Goal: Information Seeking & Learning: Find specific fact

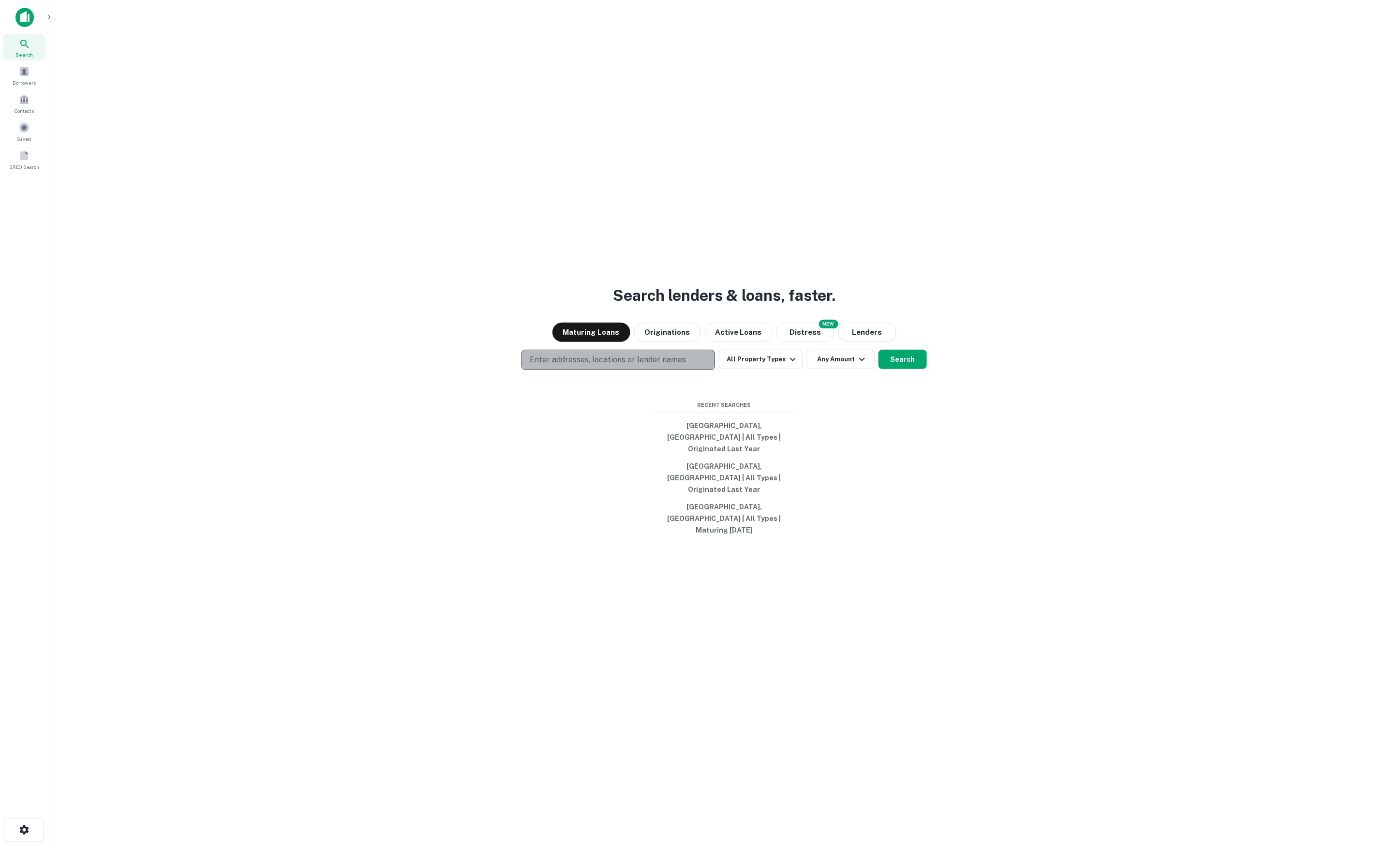
click at [678, 366] on p "Enter addresses, locations or lender names" at bounding box center [608, 360] width 157 height 11
type input "**********"
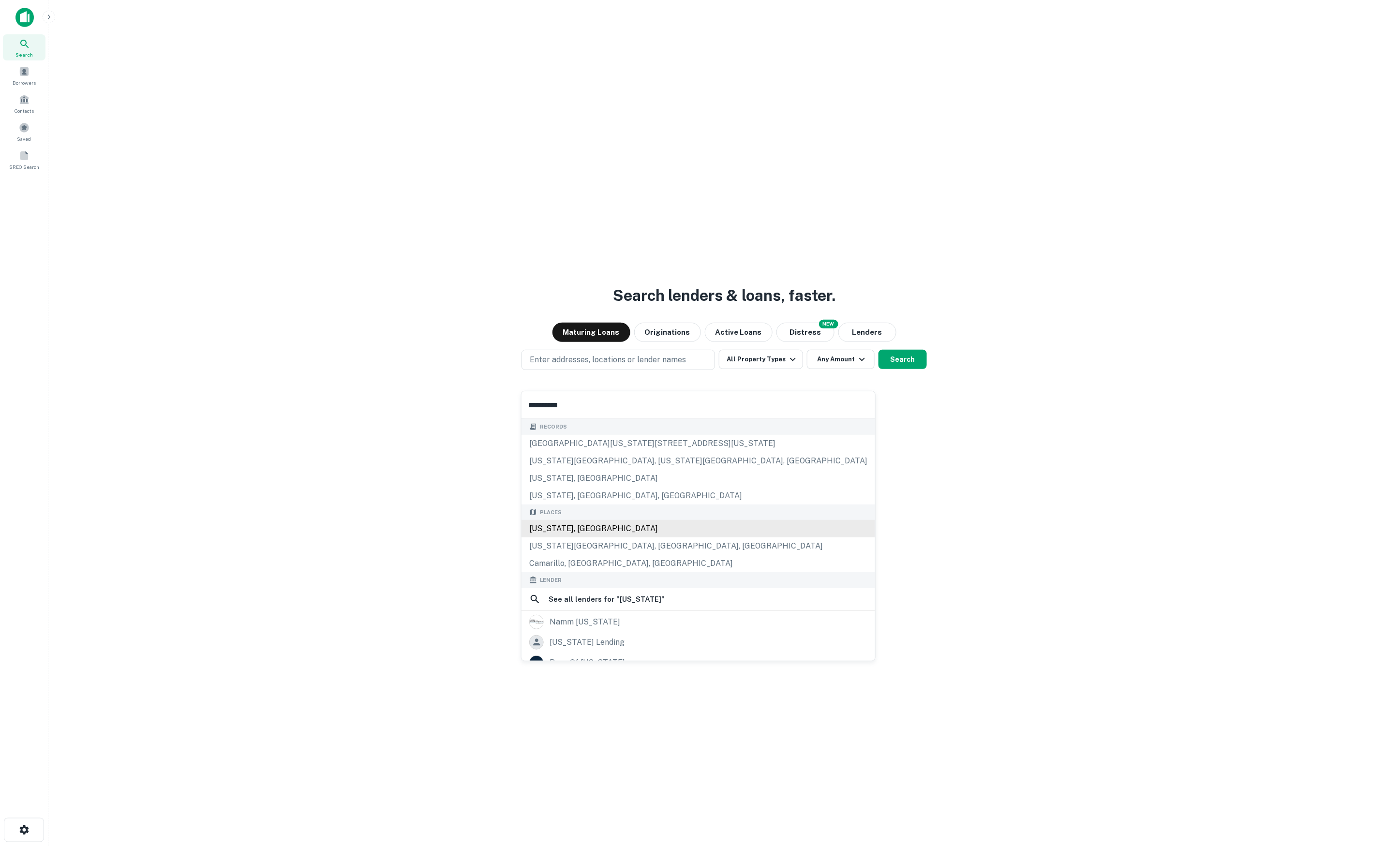
click at [625, 534] on div "[US_STATE], [GEOGRAPHIC_DATA]" at bounding box center [698, 529] width 354 height 17
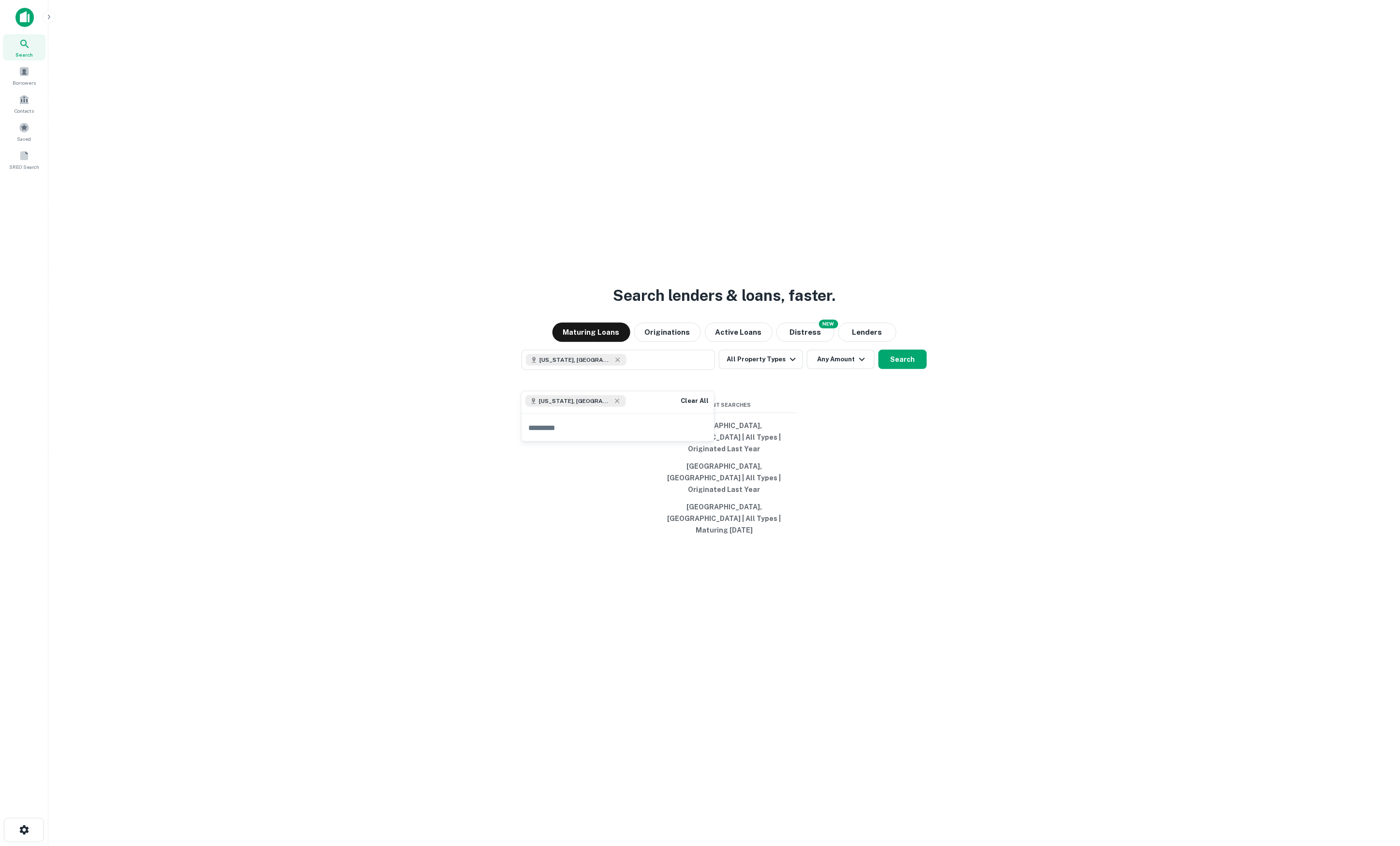
click at [1057, 471] on div "Search lenders & loans, faster. Maturing Loans Originations Active Loans NEW Di…" at bounding box center [724, 446] width 1336 height 846
click at [914, 369] on button "Search" at bounding box center [902, 360] width 48 height 20
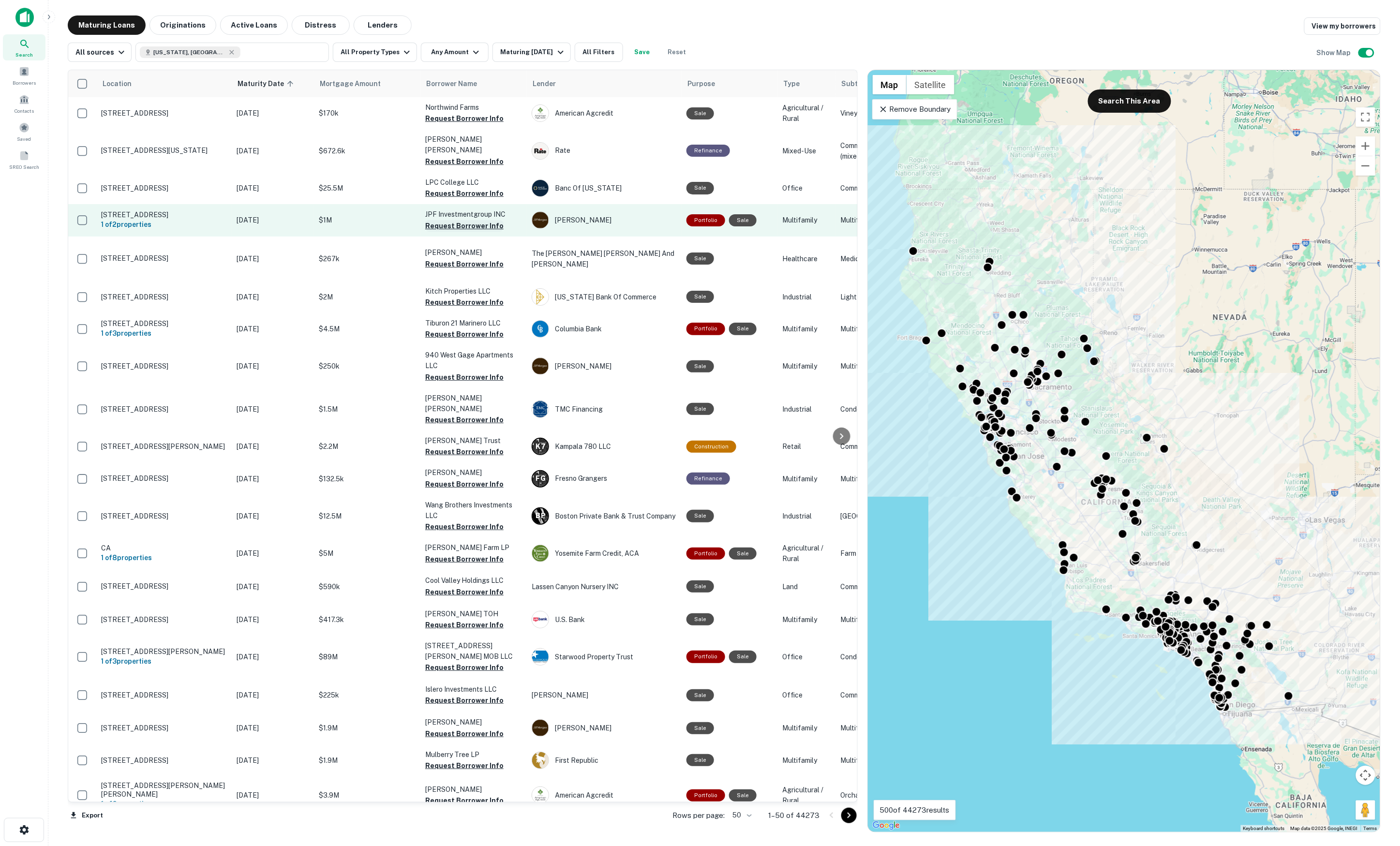
click at [457, 220] on button "Request Borrower Info" at bounding box center [464, 225] width 78 height 11
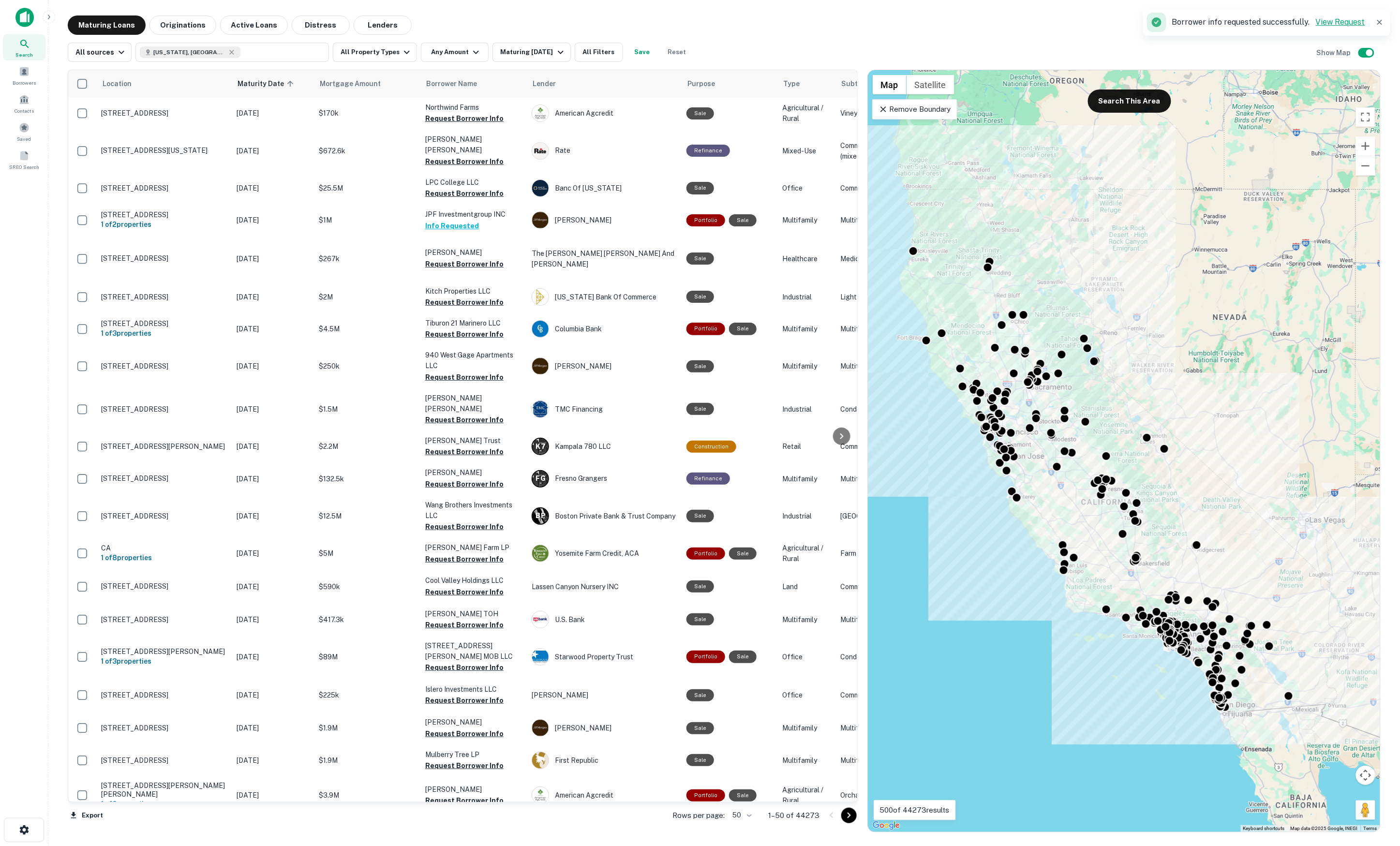
click at [1338, 26] on link "View Request" at bounding box center [1340, 22] width 49 height 9
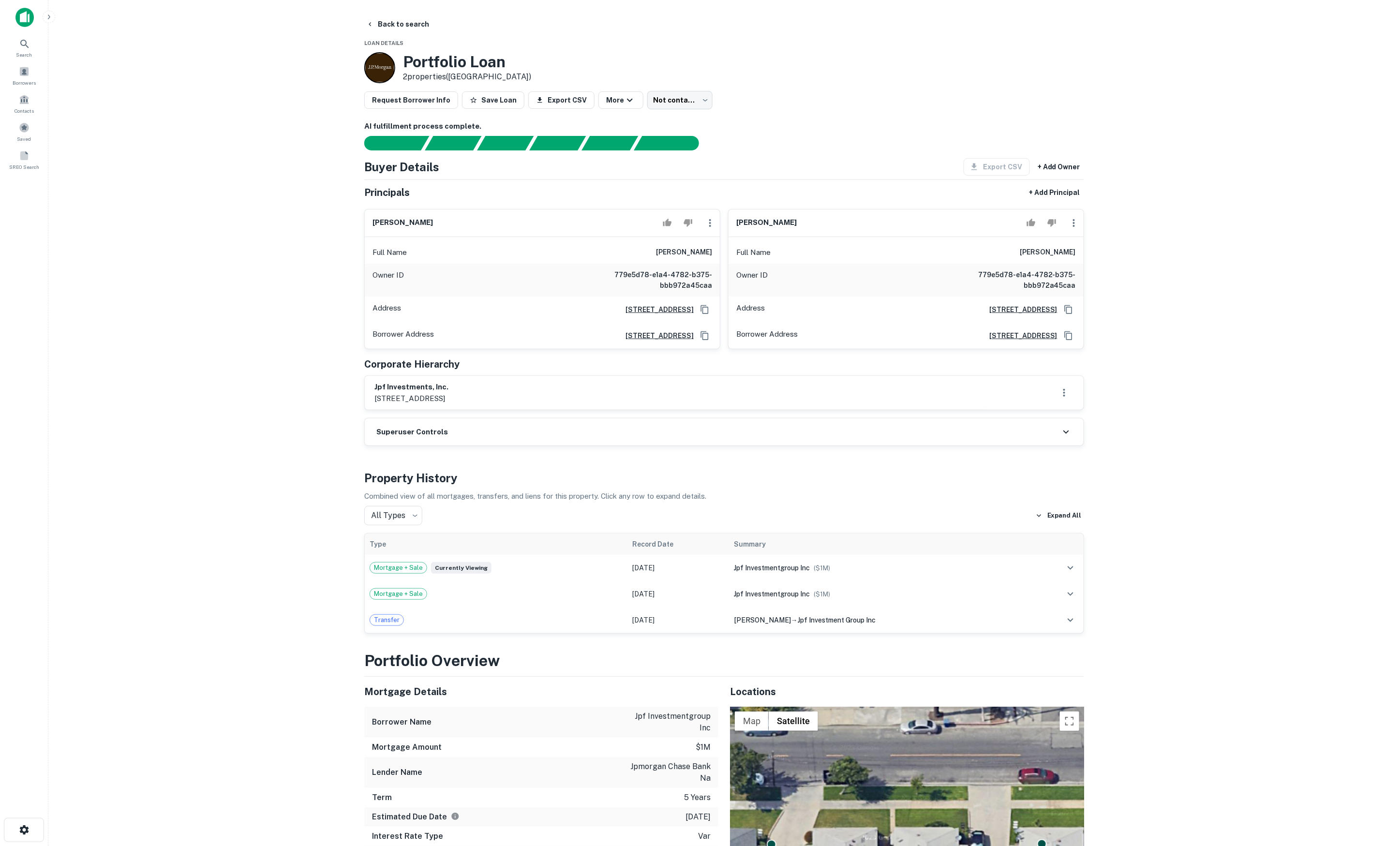
click at [1233, 148] on main "Back to search Loan Details Portfolio Loan 2 properties (CA) Request Borrower I…" at bounding box center [724, 423] width 1352 height 846
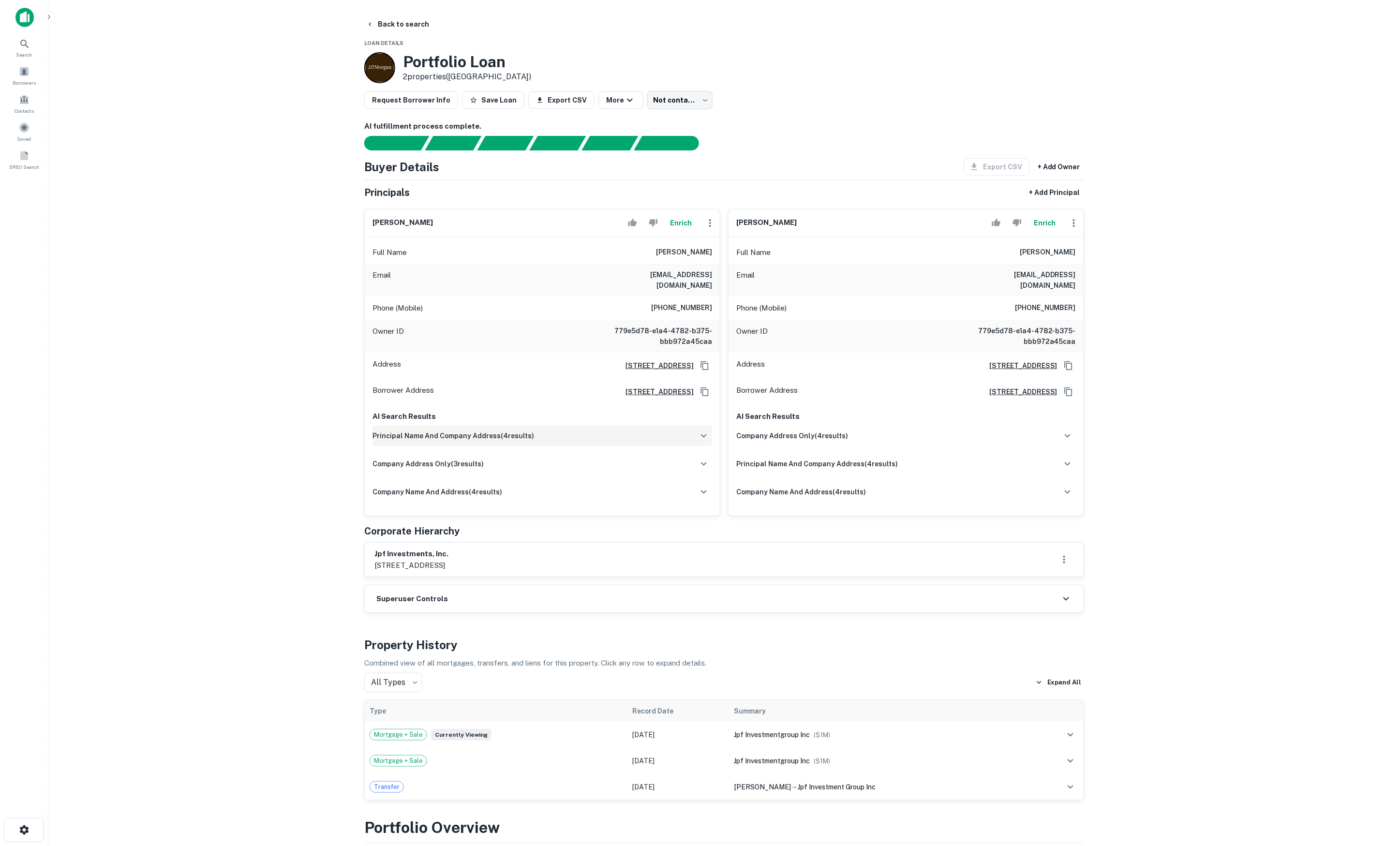
drag, startPoint x: 591, startPoint y: 461, endPoint x: 585, endPoint y: 442, distance: 19.9
click at [591, 459] on div "principal name and company address ( 4 results) Mervyn L Hecht Mervyn L Hecht #…" at bounding box center [542, 467] width 340 height 84
click at [585, 440] on div "principal name and company address ( 4 results)" at bounding box center [542, 435] width 340 height 20
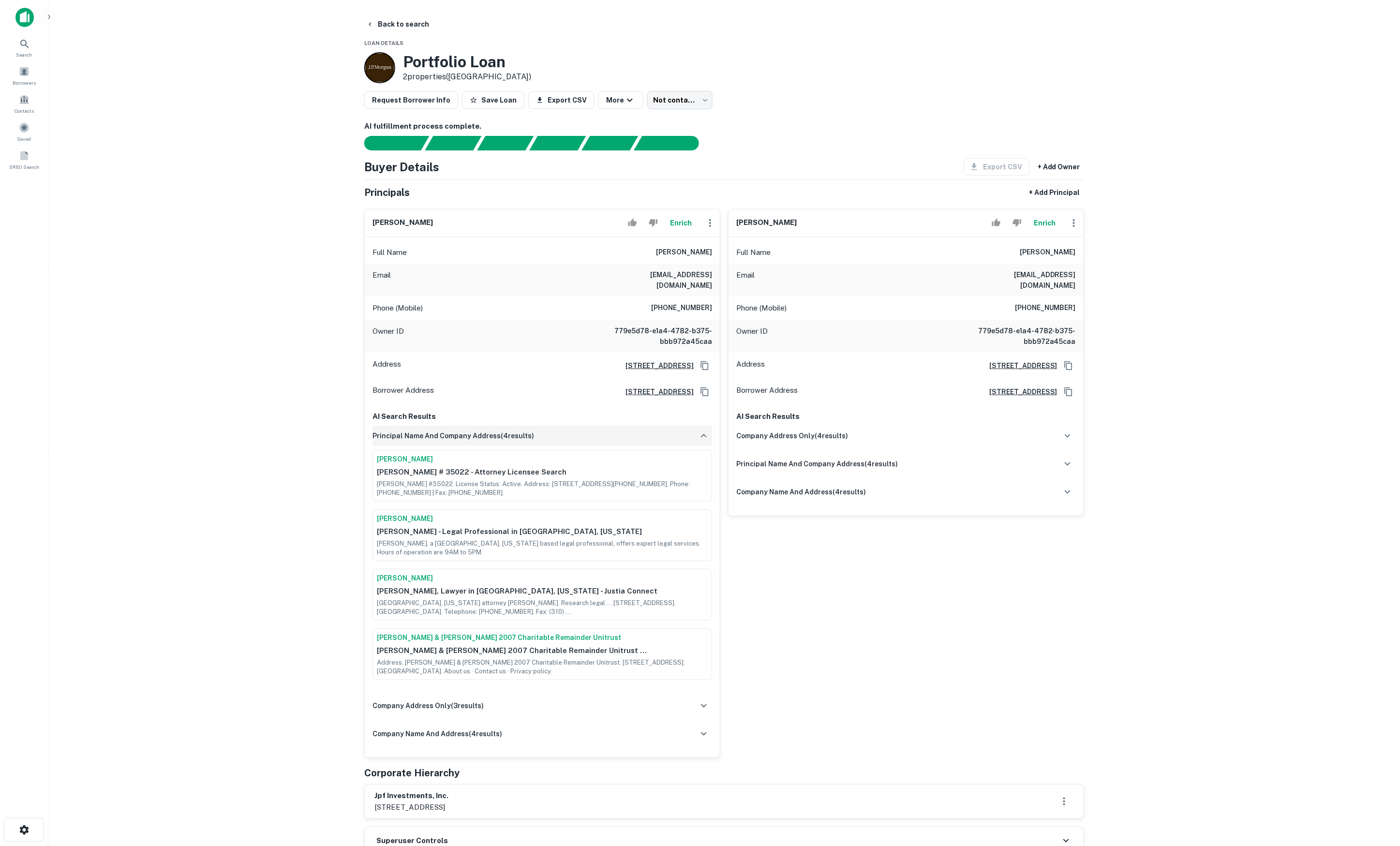
click at [580, 438] on div "principal name and company address ( 4 results)" at bounding box center [542, 435] width 340 height 20
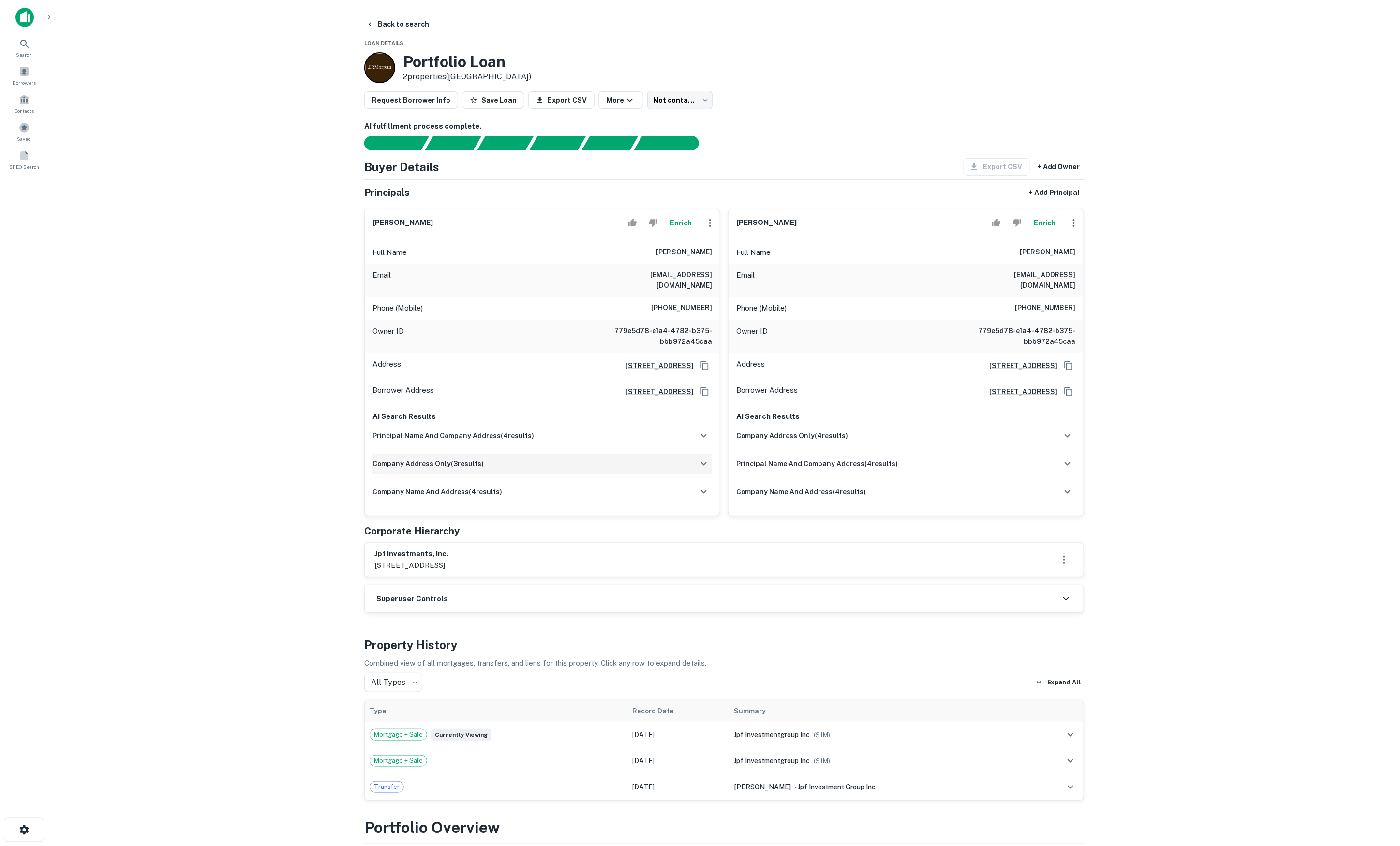
click at [592, 468] on div "company address only ( 3 results)" at bounding box center [542, 463] width 340 height 20
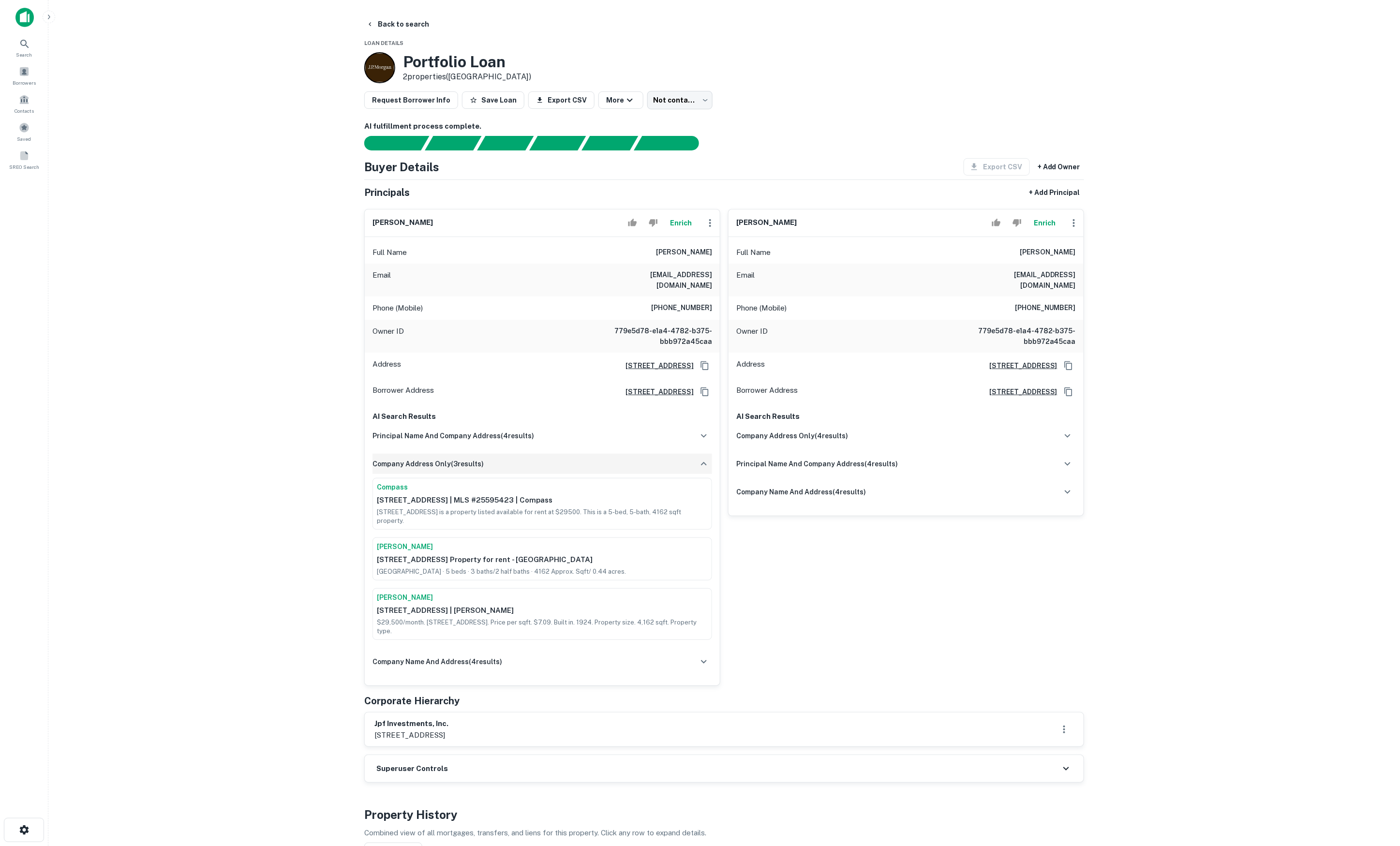
click at [592, 468] on div "company address only ( 3 results)" at bounding box center [542, 463] width 340 height 20
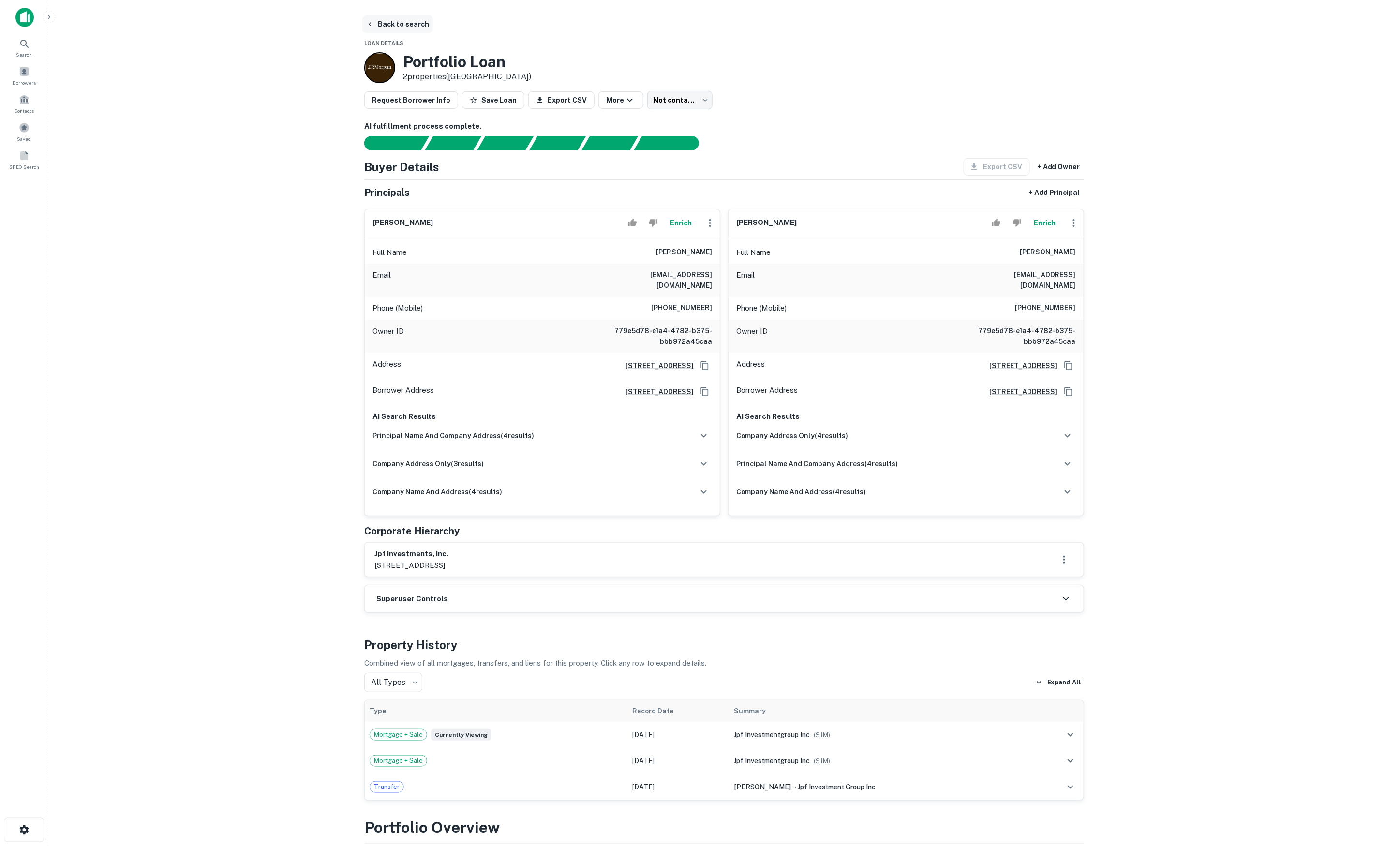
click at [411, 23] on button "Back to search" at bounding box center [398, 24] width 71 height 17
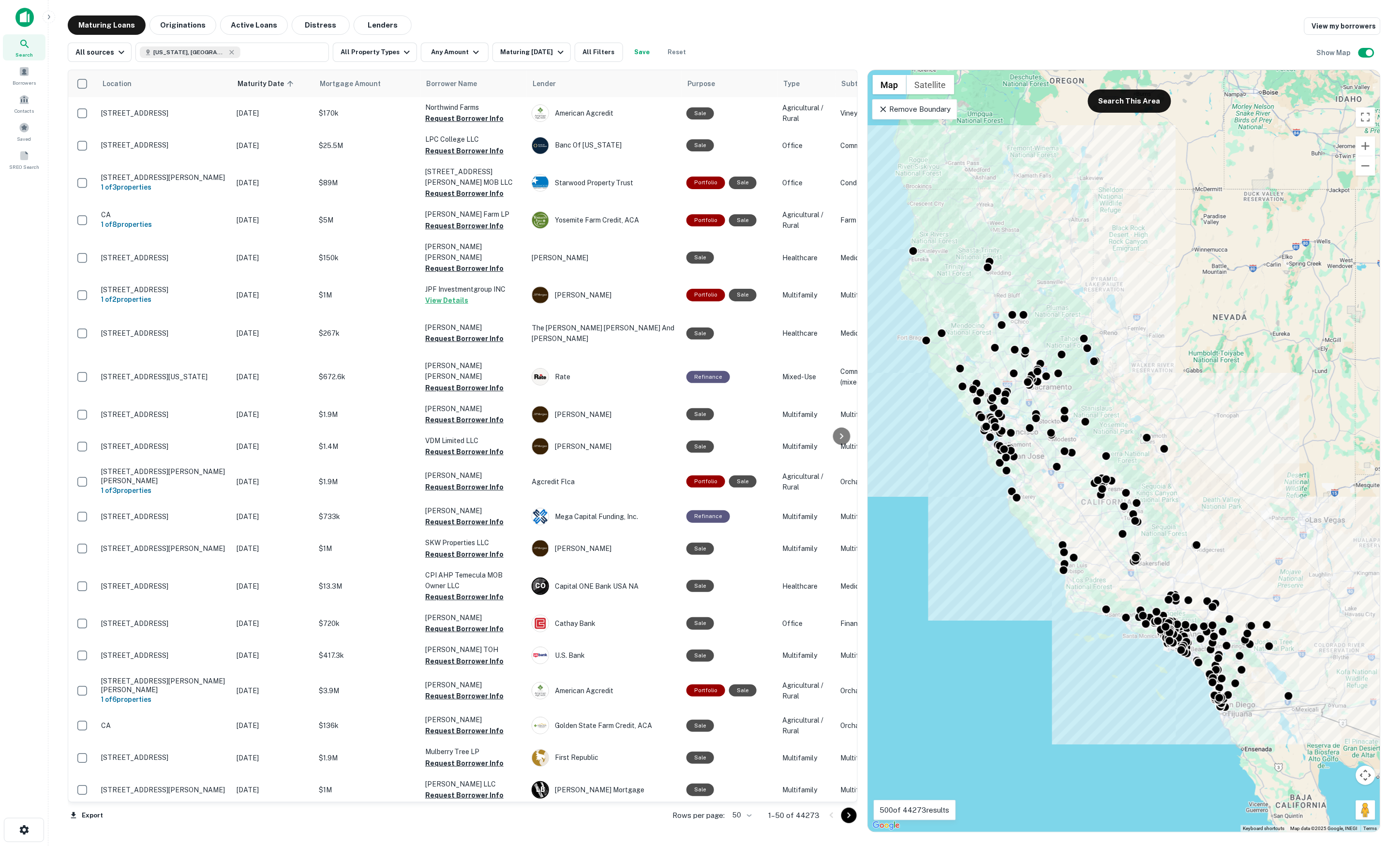
click at [1040, 30] on div "Maturing Loans Originations Active Loans Distress Lenders View my borrowers" at bounding box center [724, 25] width 1313 height 20
